Goal: Book appointment/travel/reservation

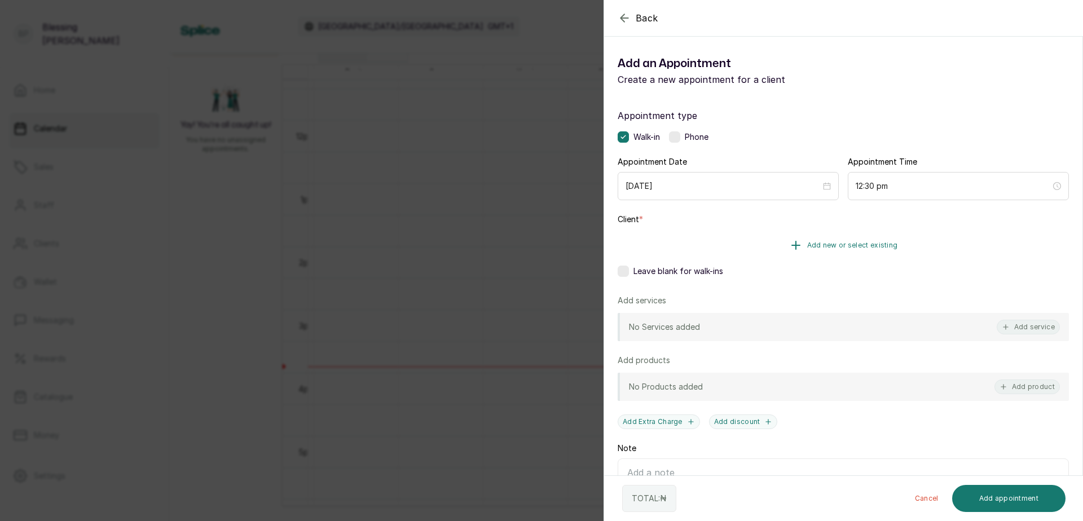
click at [846, 252] on button "Add new or select existing" at bounding box center [843, 246] width 451 height 32
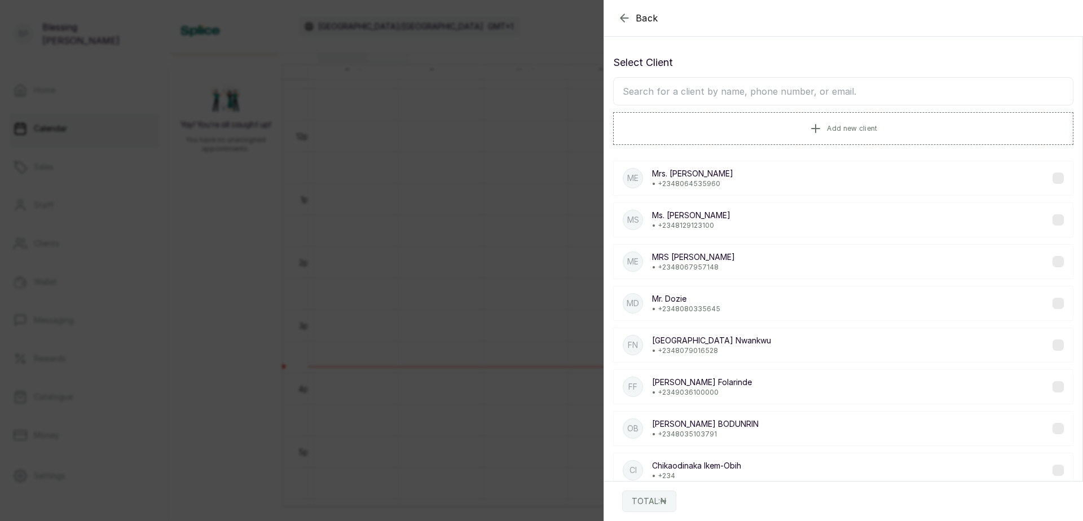
click at [693, 87] on input "text" at bounding box center [843, 91] width 460 height 28
type input "CHINWE"
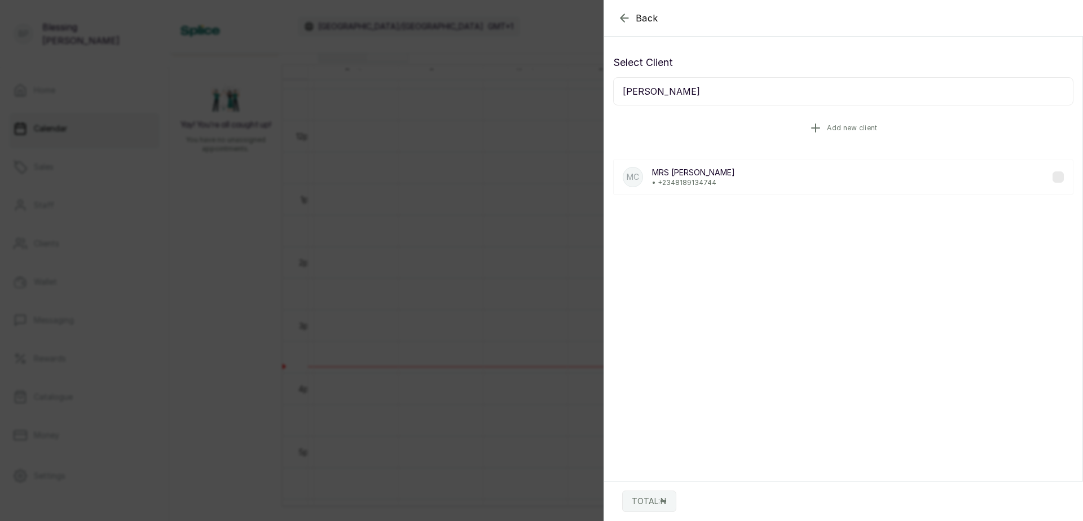
click at [811, 126] on icon "button" at bounding box center [816, 128] width 14 height 14
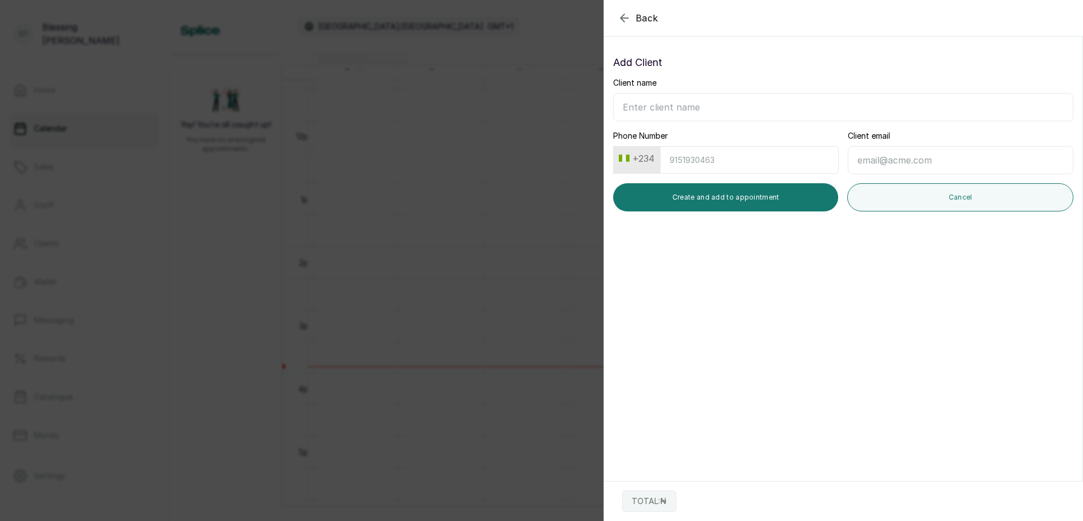
click at [681, 112] on input "Client name" at bounding box center [843, 107] width 460 height 28
type input "CHINWE EMEROLE"
click at [702, 160] on input "Phone Number" at bounding box center [749, 160] width 179 height 28
click at [716, 187] on button "Create and add to appointment" at bounding box center [725, 197] width 225 height 28
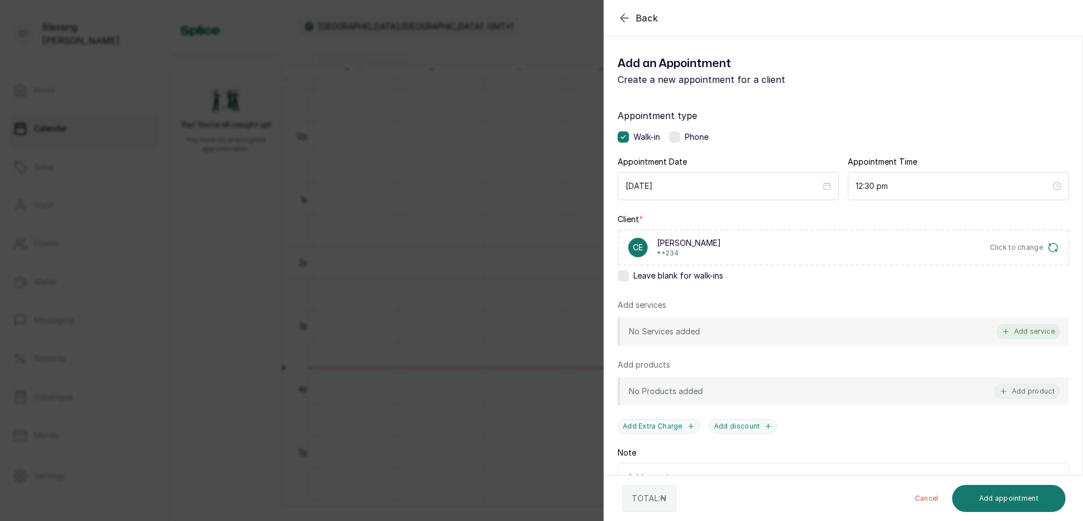
click at [1036, 331] on button "Add service" at bounding box center [1028, 331] width 63 height 15
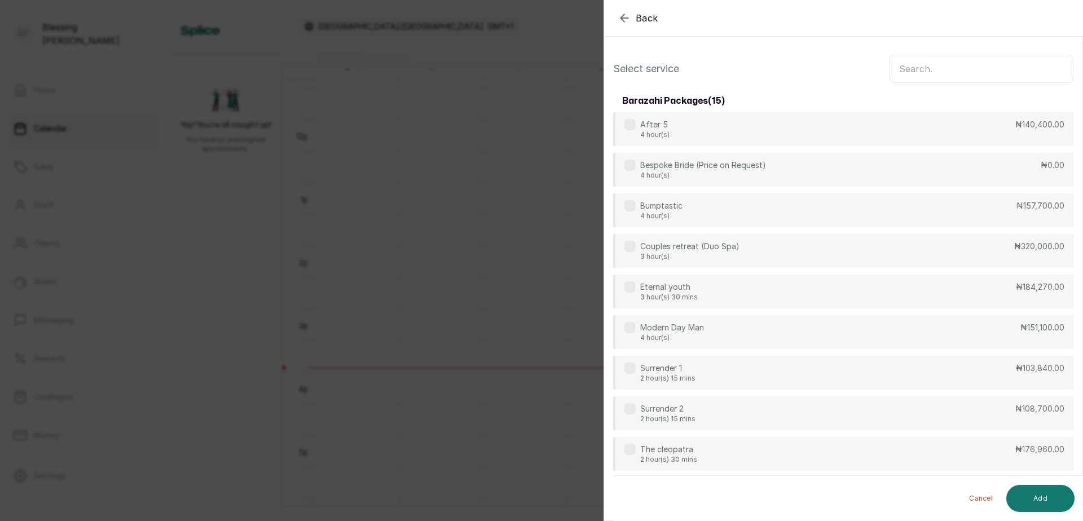
click at [906, 68] on input "text" at bounding box center [982, 69] width 184 height 28
click at [898, 71] on input "text" at bounding box center [982, 69] width 184 height 28
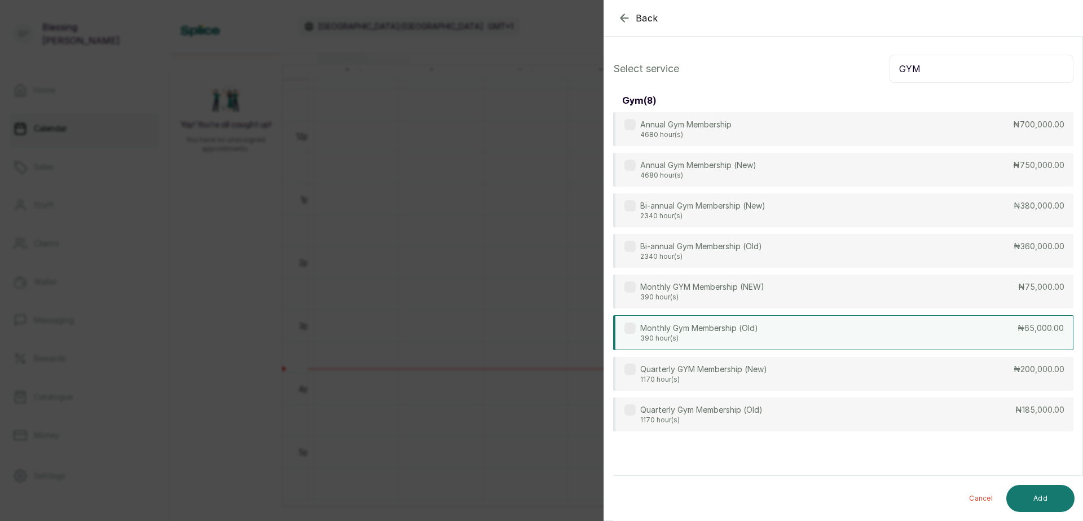
type input "GYM"
click at [1024, 323] on p "₦65,000.00" at bounding box center [1041, 328] width 46 height 11
click at [1053, 497] on button "Add" at bounding box center [1040, 498] width 68 height 27
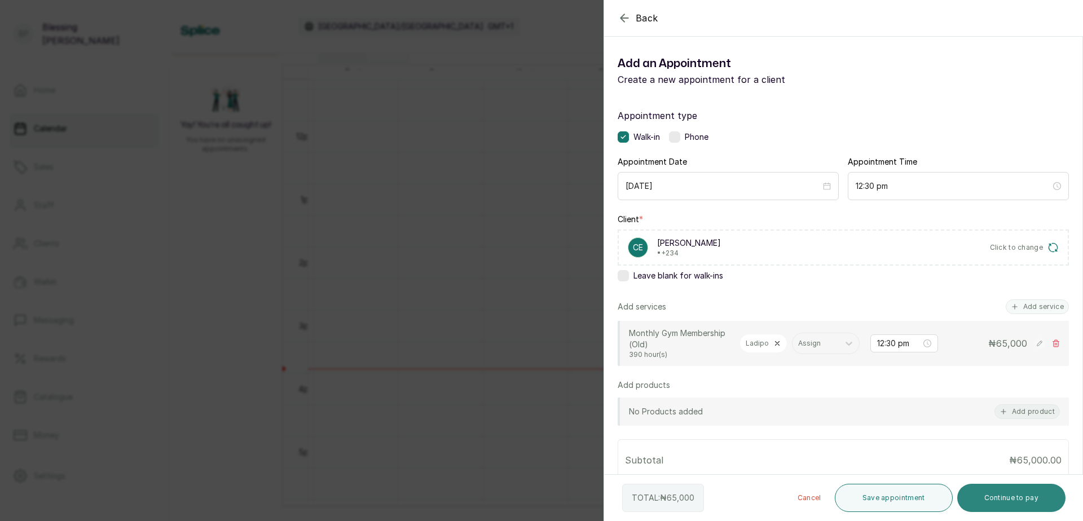
click at [1001, 493] on button "Continue to pay" at bounding box center [1011, 498] width 109 height 28
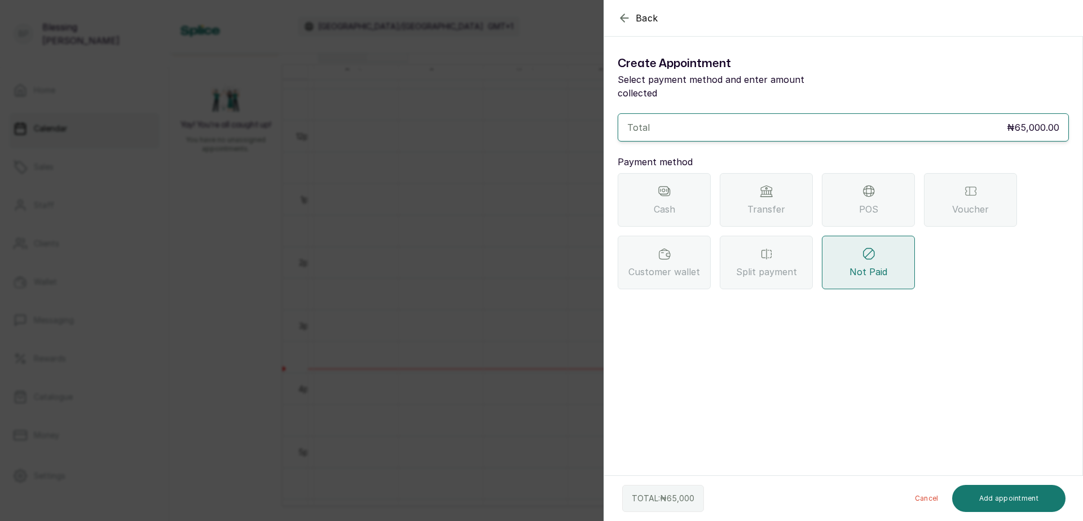
click at [772, 186] on div "Transfer" at bounding box center [766, 200] width 93 height 54
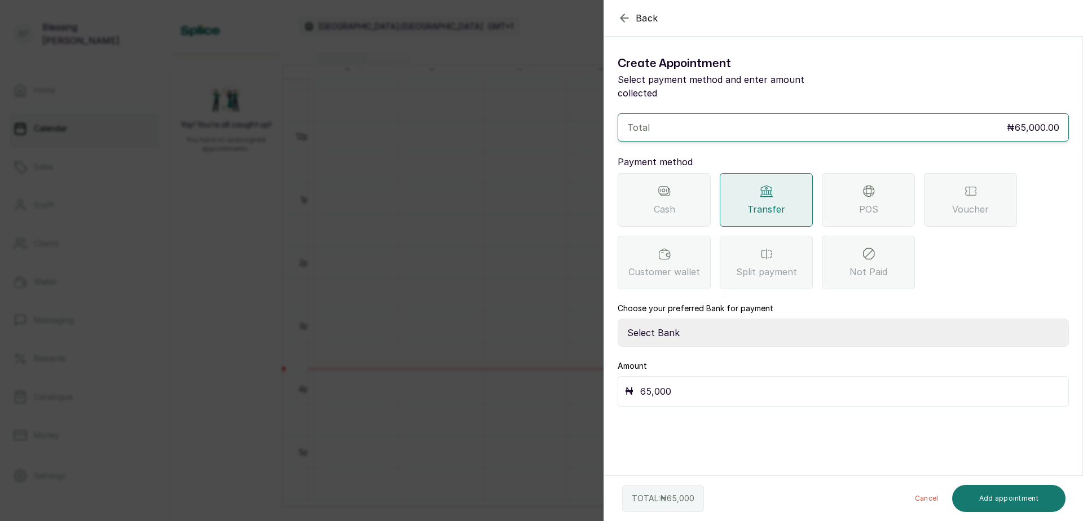
click at [645, 324] on select "Select Bank BARAZAHI LIMITED Access Bank TRACTION/TR BARAZAHI Paystack-Titan Ba…" at bounding box center [843, 333] width 451 height 28
select select "3da602f6-cb5f-407a-81f6-dc86d0307638"
click at [618, 319] on select "Select Bank BARAZAHI LIMITED Access Bank TRACTION/TR BARAZAHI Paystack-Titan Ba…" at bounding box center [843, 333] width 451 height 28
click at [1015, 503] on button "Add appointment" at bounding box center [1009, 498] width 114 height 27
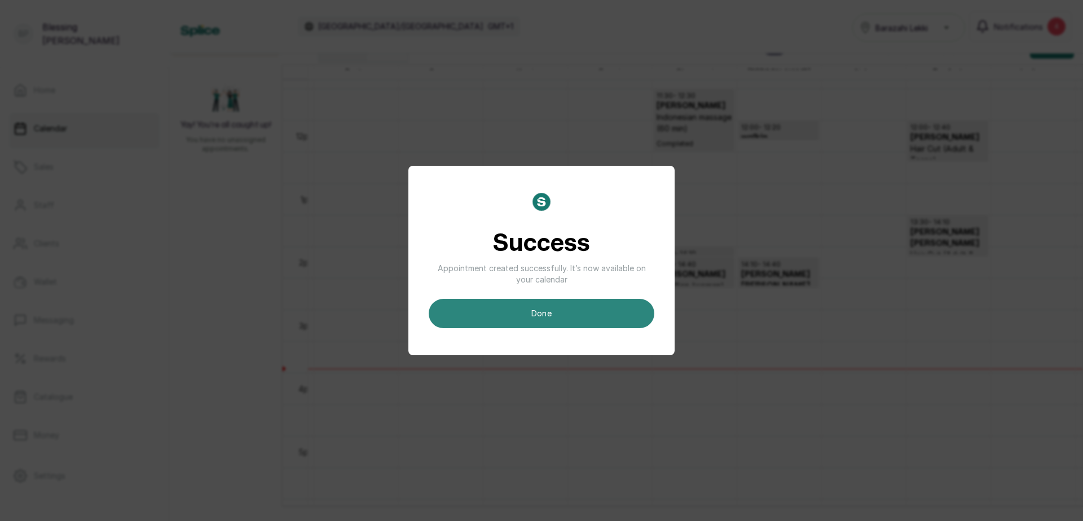
click at [553, 312] on button "done" at bounding box center [542, 313] width 226 height 29
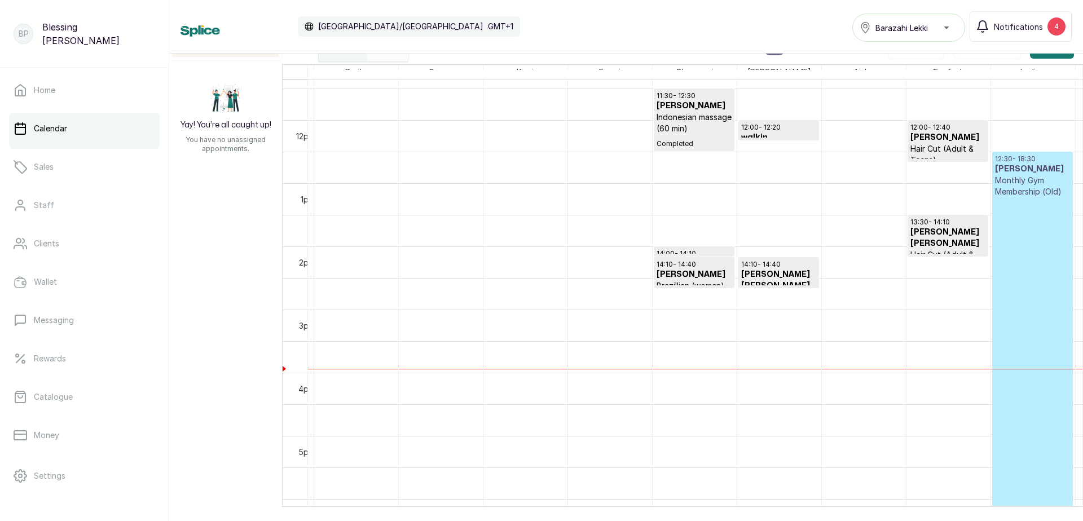
click at [1025, 301] on p "Confirmed" at bounding box center [1032, 362] width 75 height 330
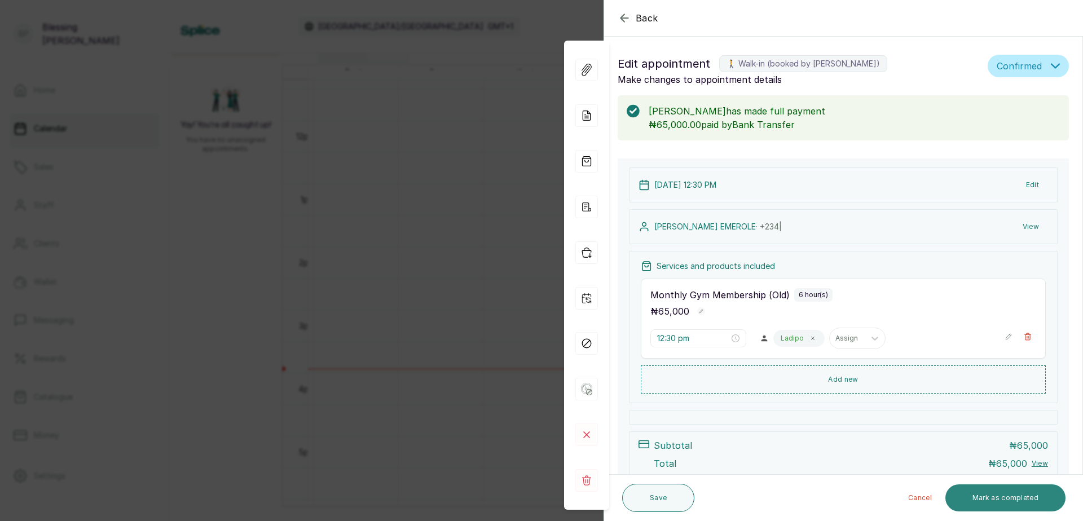
click at [1007, 501] on button "Mark as completed" at bounding box center [1005, 498] width 120 height 27
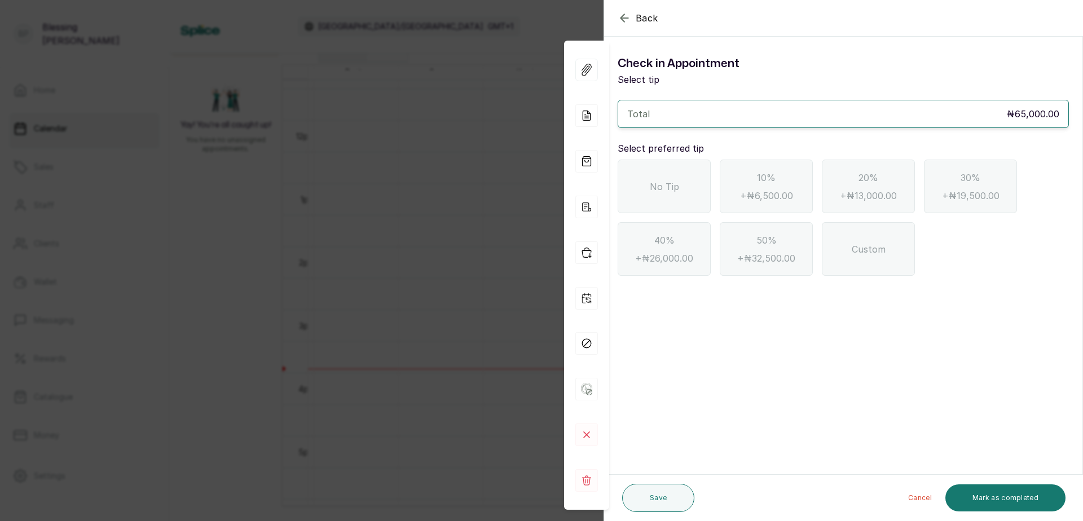
click at [659, 190] on span "No Tip" at bounding box center [664, 187] width 29 height 14
click at [1019, 494] on button "Mark as completed" at bounding box center [1005, 498] width 120 height 27
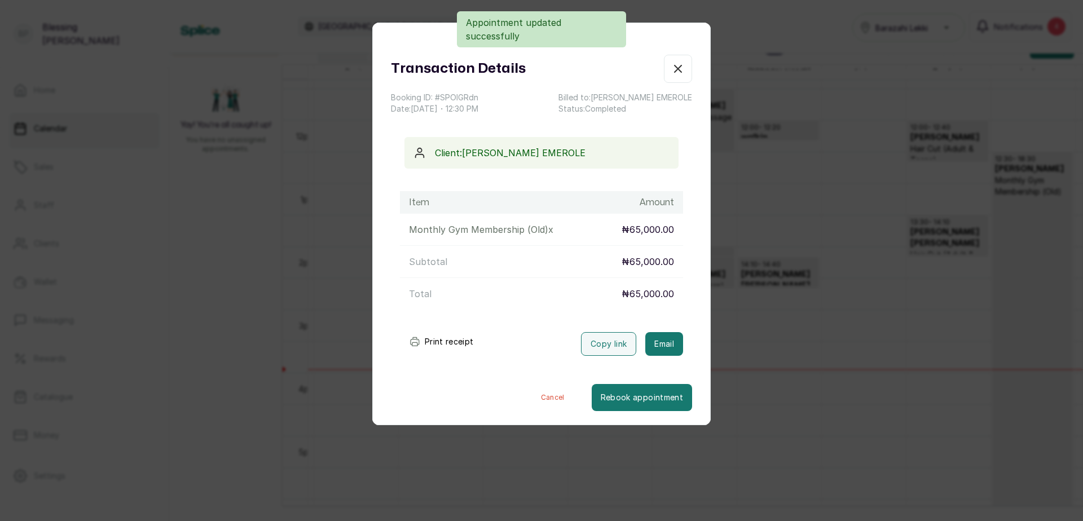
click at [450, 342] on button "Print receipt" at bounding box center [441, 342] width 83 height 23
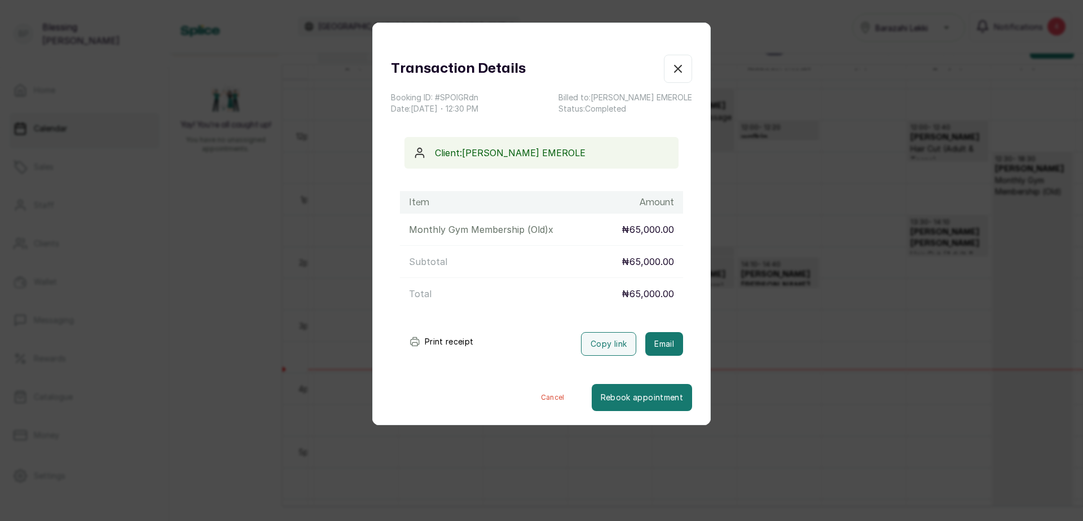
click at [671, 74] on icon "button" at bounding box center [678, 69] width 14 height 14
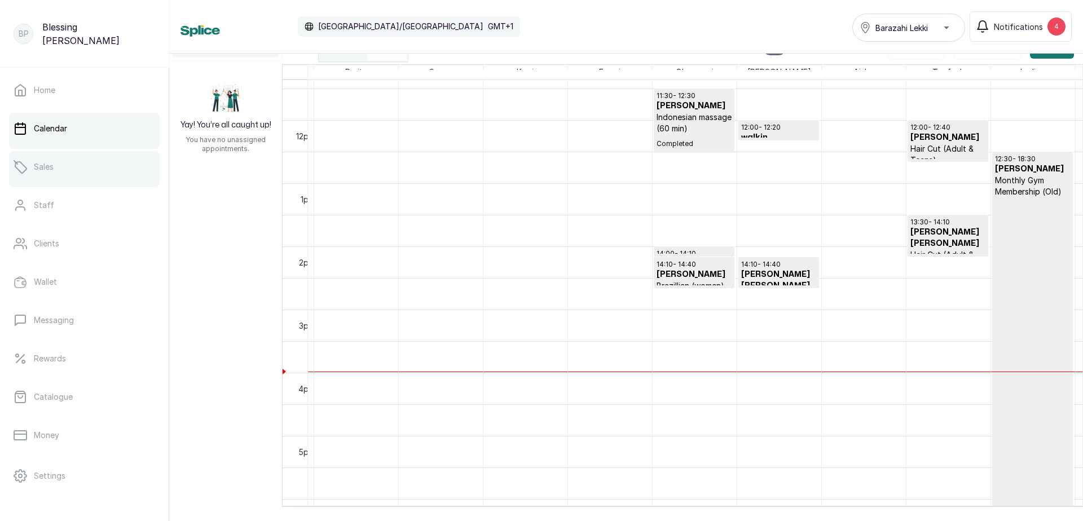
click at [50, 161] on p "Sales" at bounding box center [44, 166] width 20 height 11
